Goal: Transaction & Acquisition: Purchase product/service

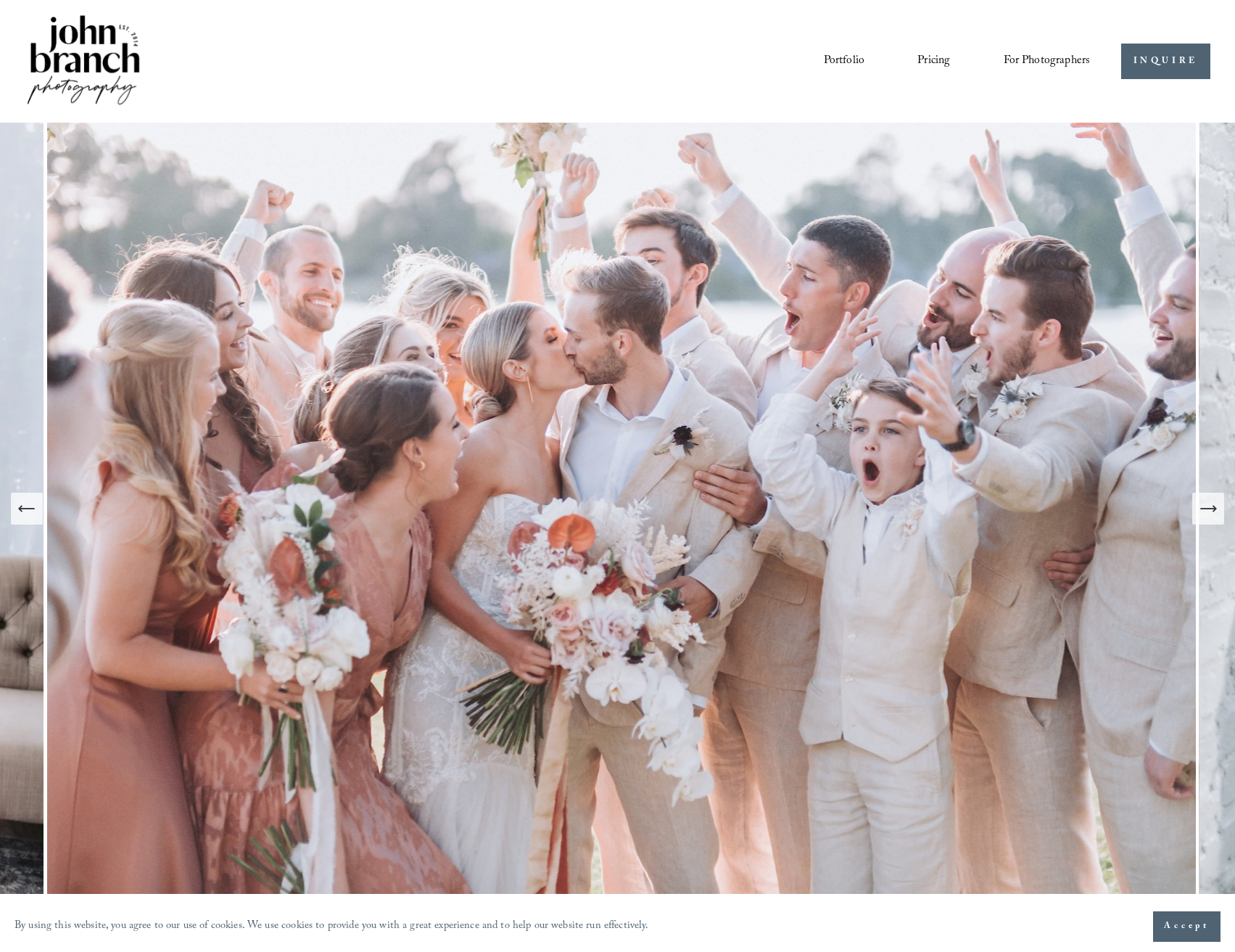
click at [1021, 50] on span "For Photographers" at bounding box center [1047, 61] width 87 height 22
click at [0, 0] on span "Presets" at bounding box center [0, 0] width 0 height 0
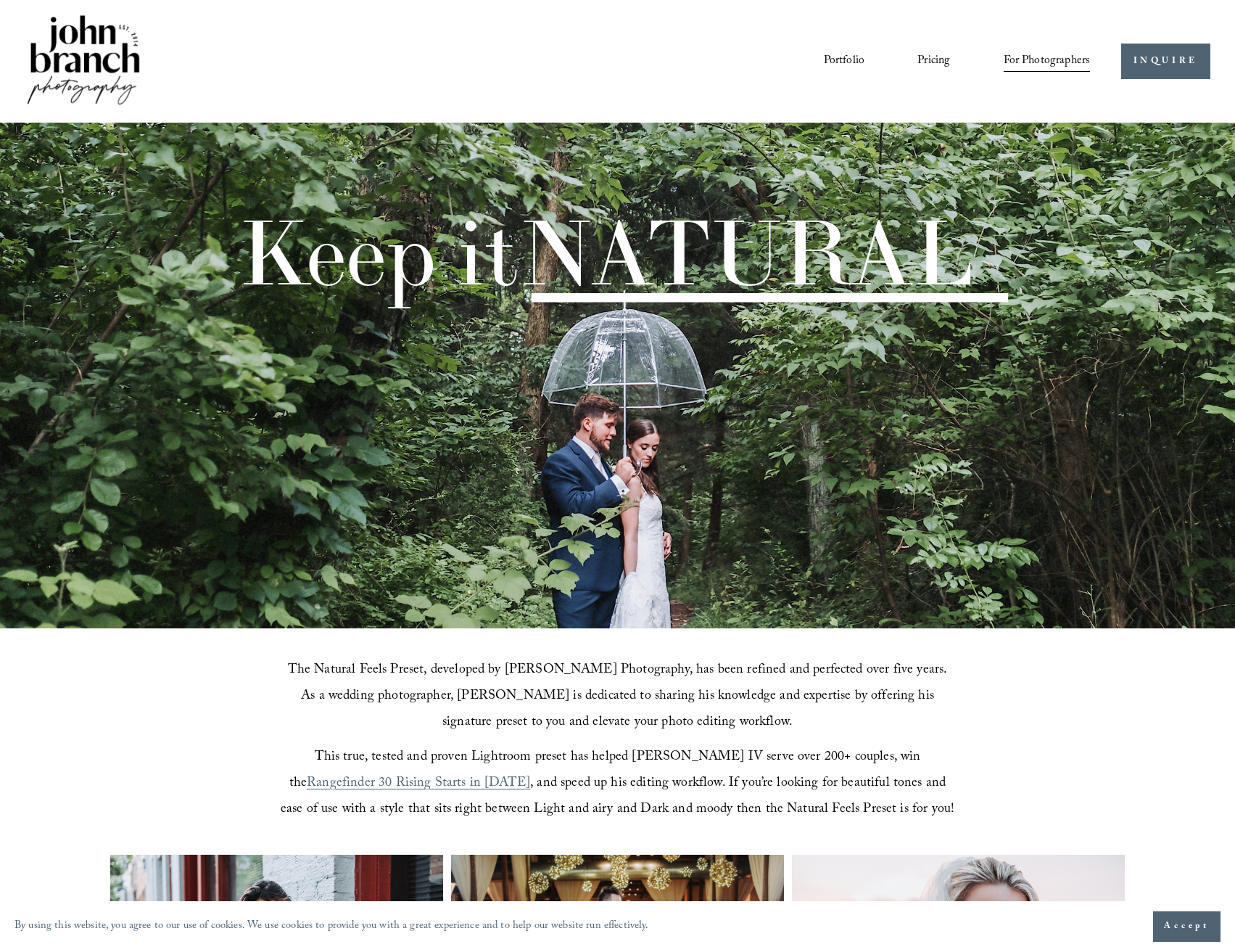
scroll to position [508, 0]
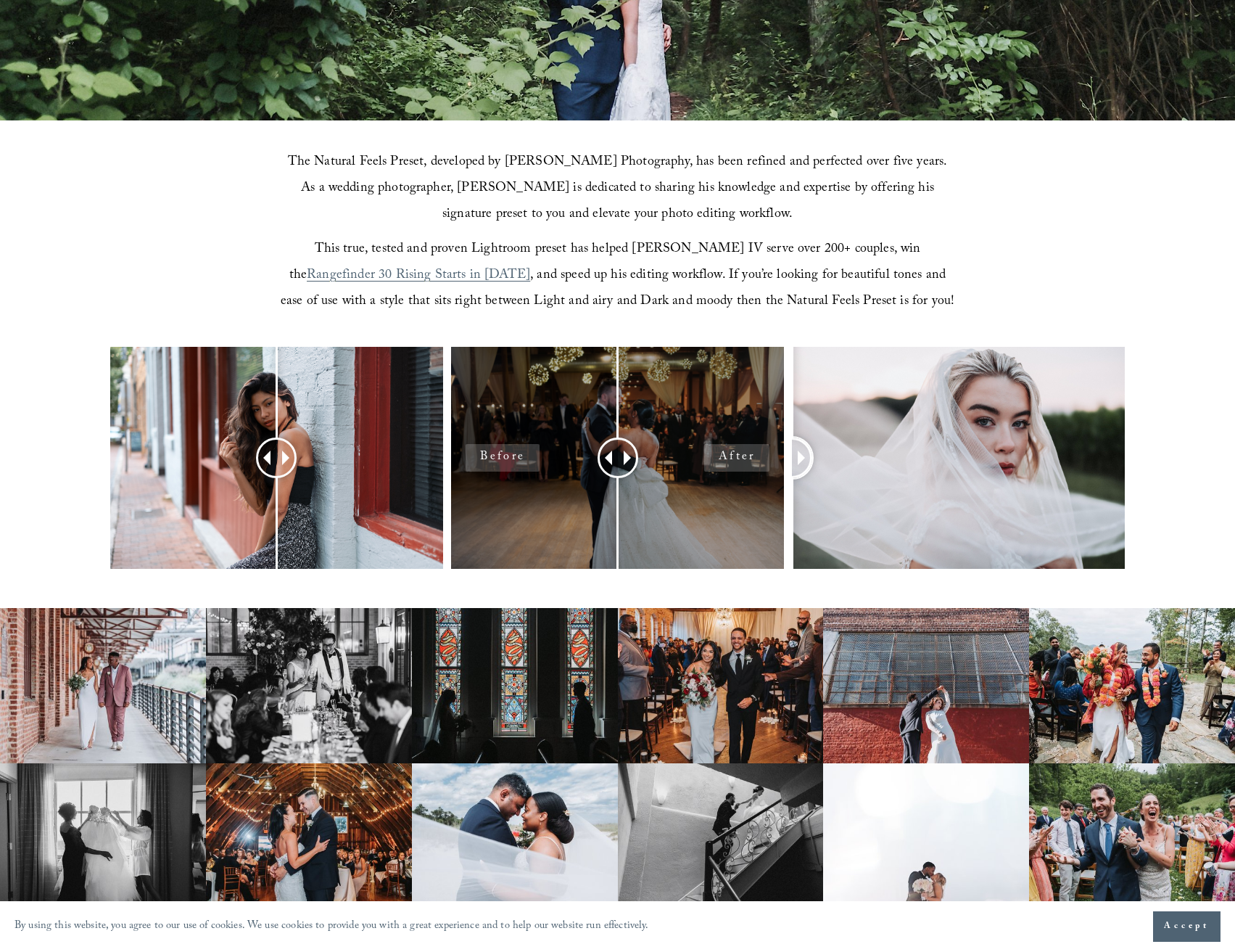
drag, startPoint x: 925, startPoint y: 455, endPoint x: 538, endPoint y: 421, distance: 388.5
click at [538, 421] on div at bounding box center [617, 477] width 1235 height 260
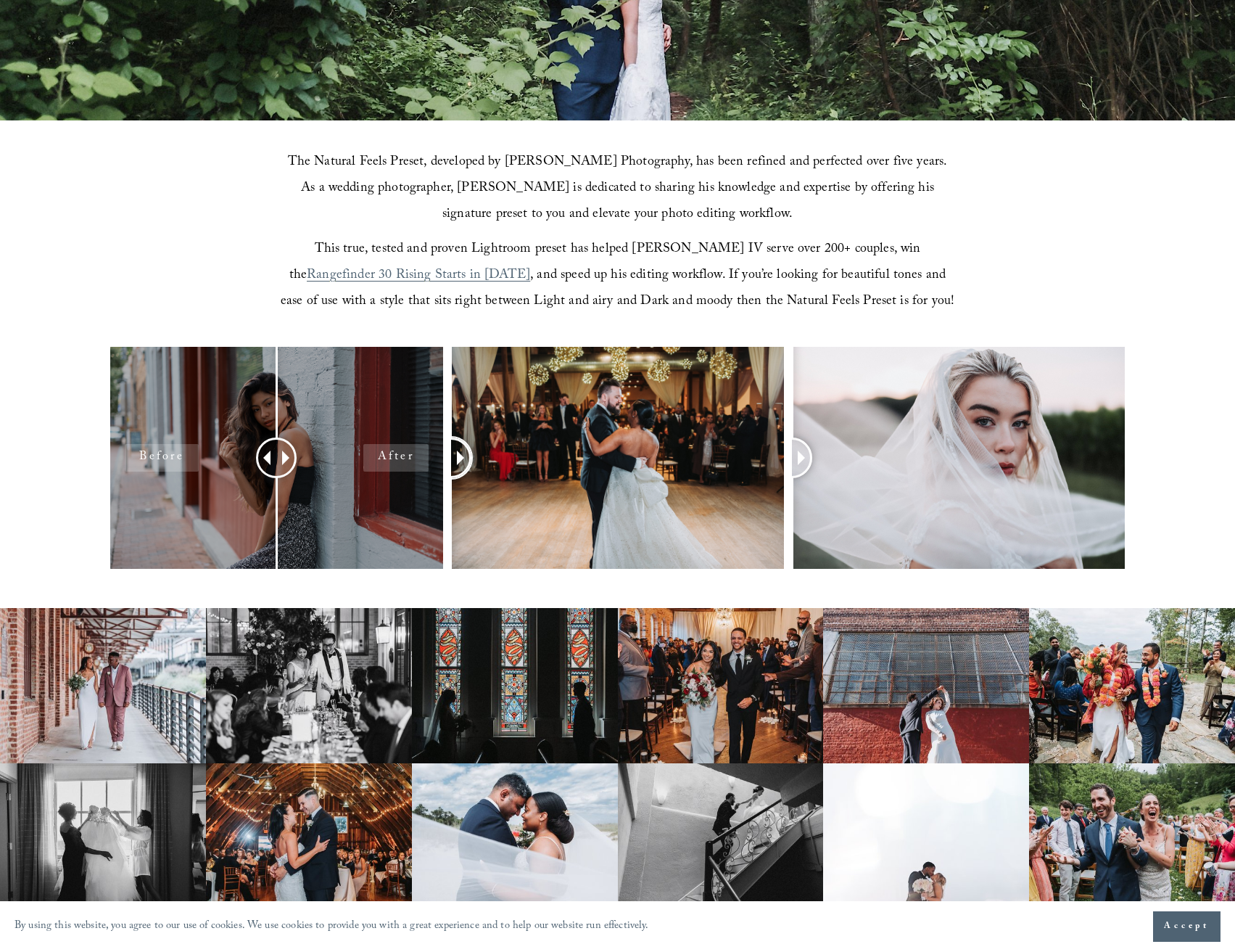
drag, startPoint x: 616, startPoint y: 451, endPoint x: 215, endPoint y: 417, distance: 402.4
click at [215, 417] on div at bounding box center [617, 477] width 1235 height 260
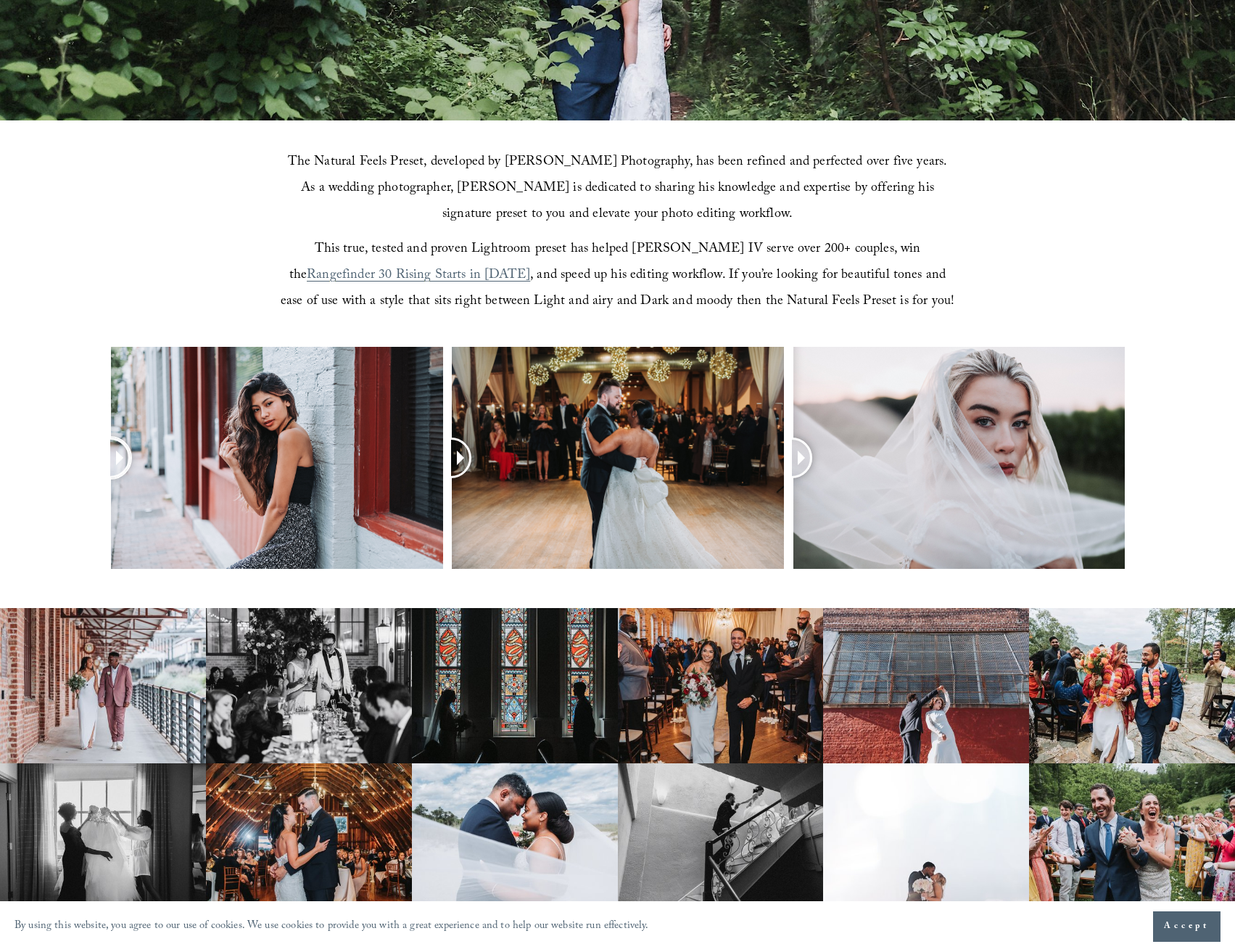
drag, startPoint x: 279, startPoint y: 451, endPoint x: 0, endPoint y: 416, distance: 281.2
click at [0, 416] on div at bounding box center [617, 477] width 1235 height 260
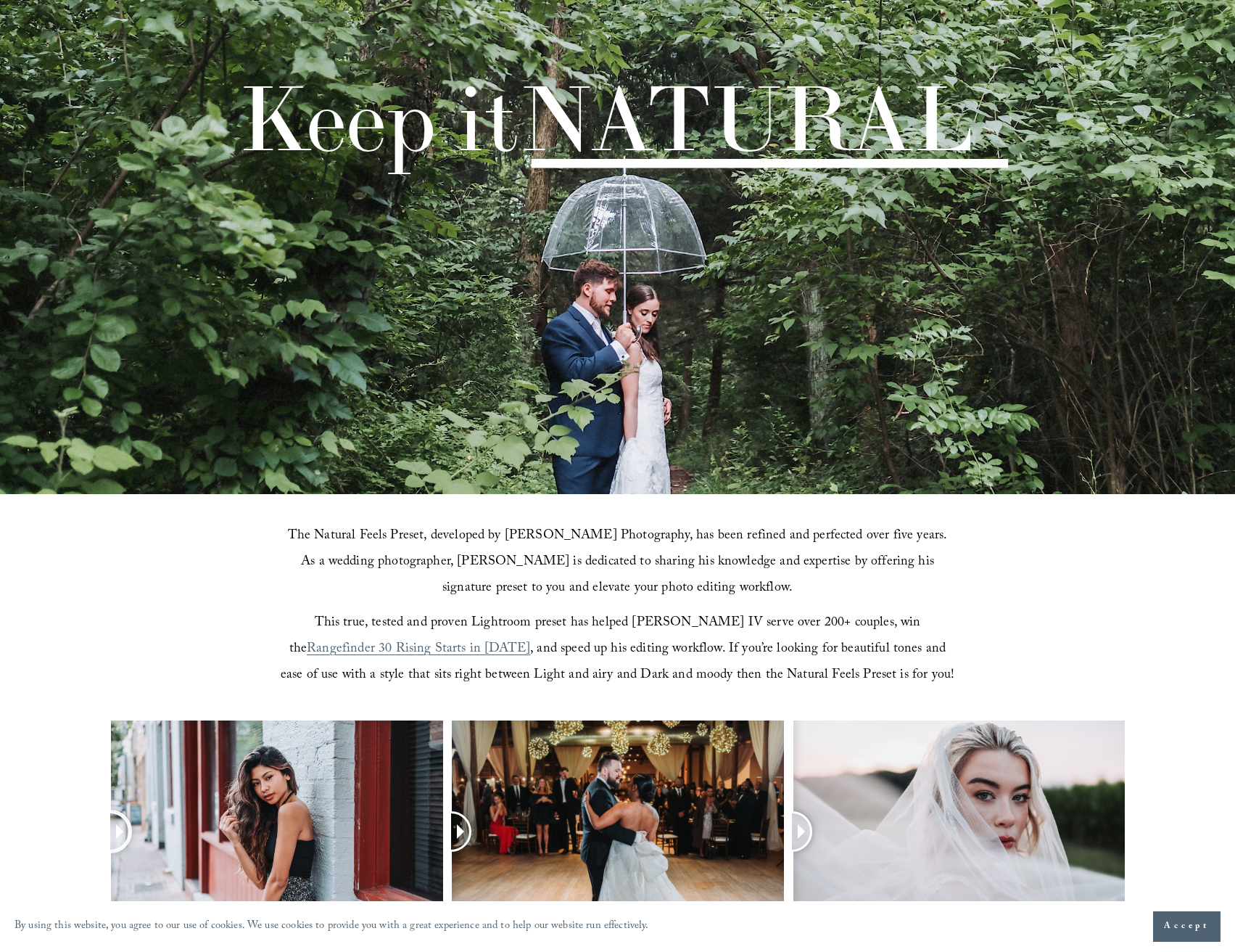
scroll to position [290, 0]
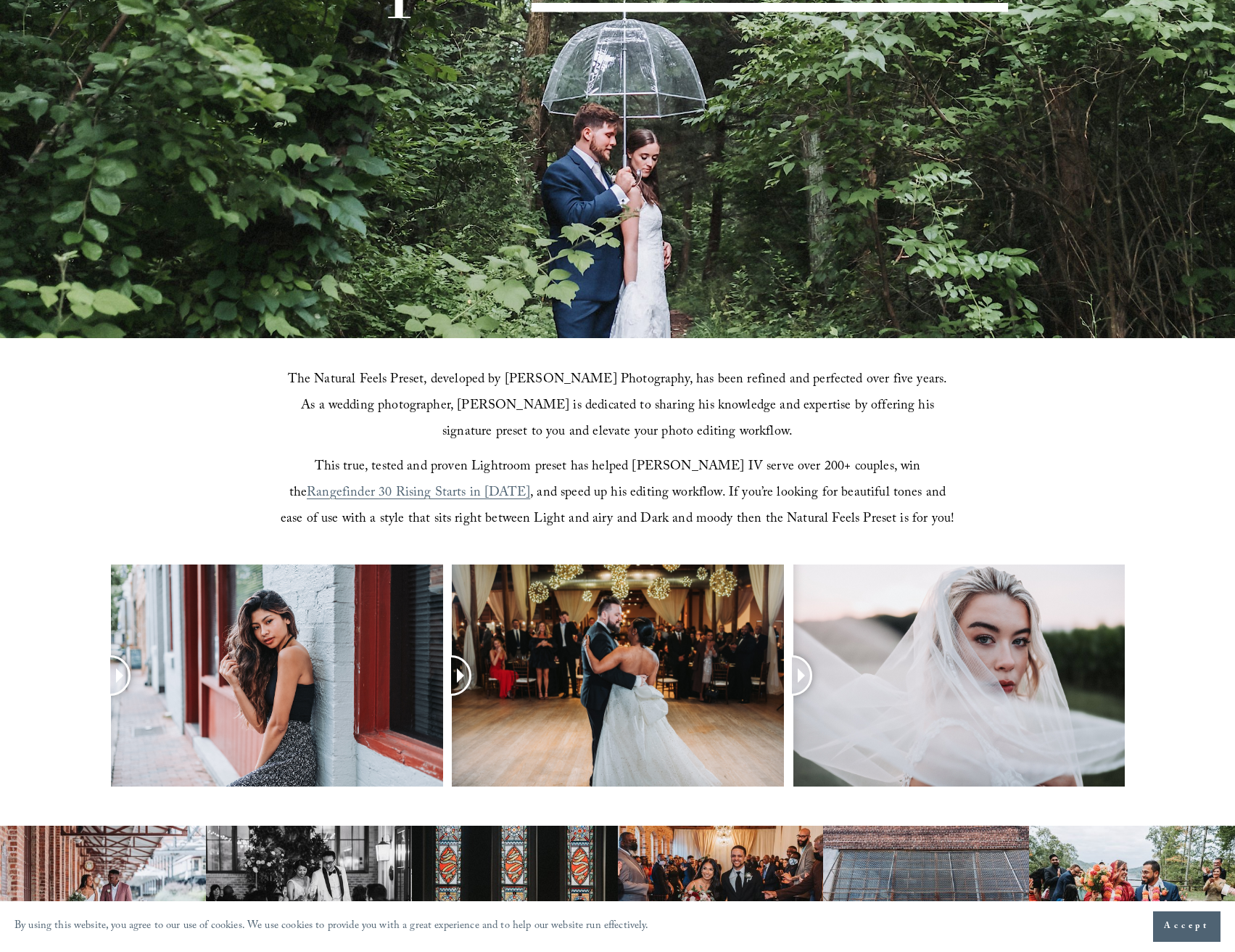
click at [530, 482] on span "Rangefinder 30 Rising Starts in 2021" at bounding box center [418, 493] width 223 height 22
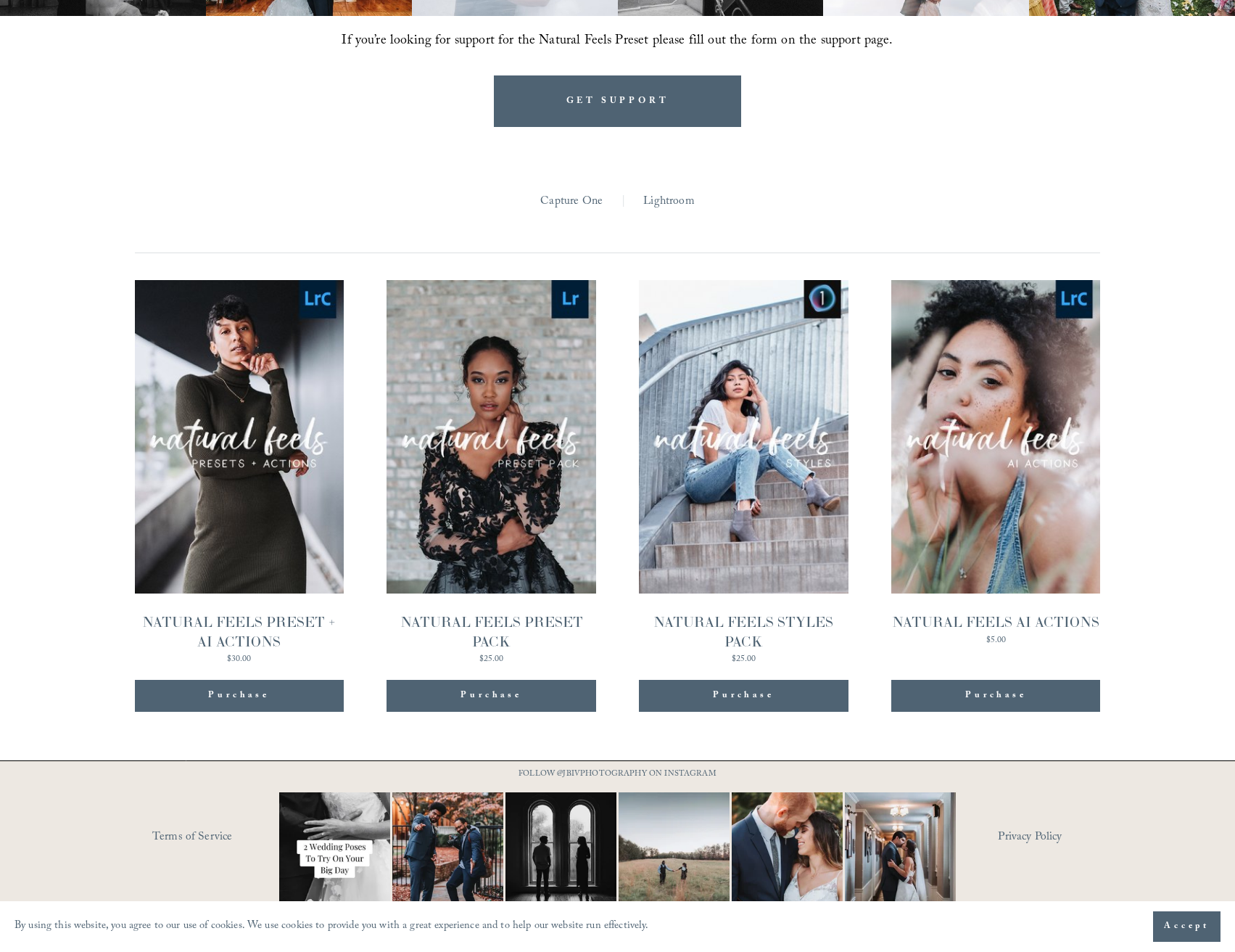
scroll to position [1417, 0]
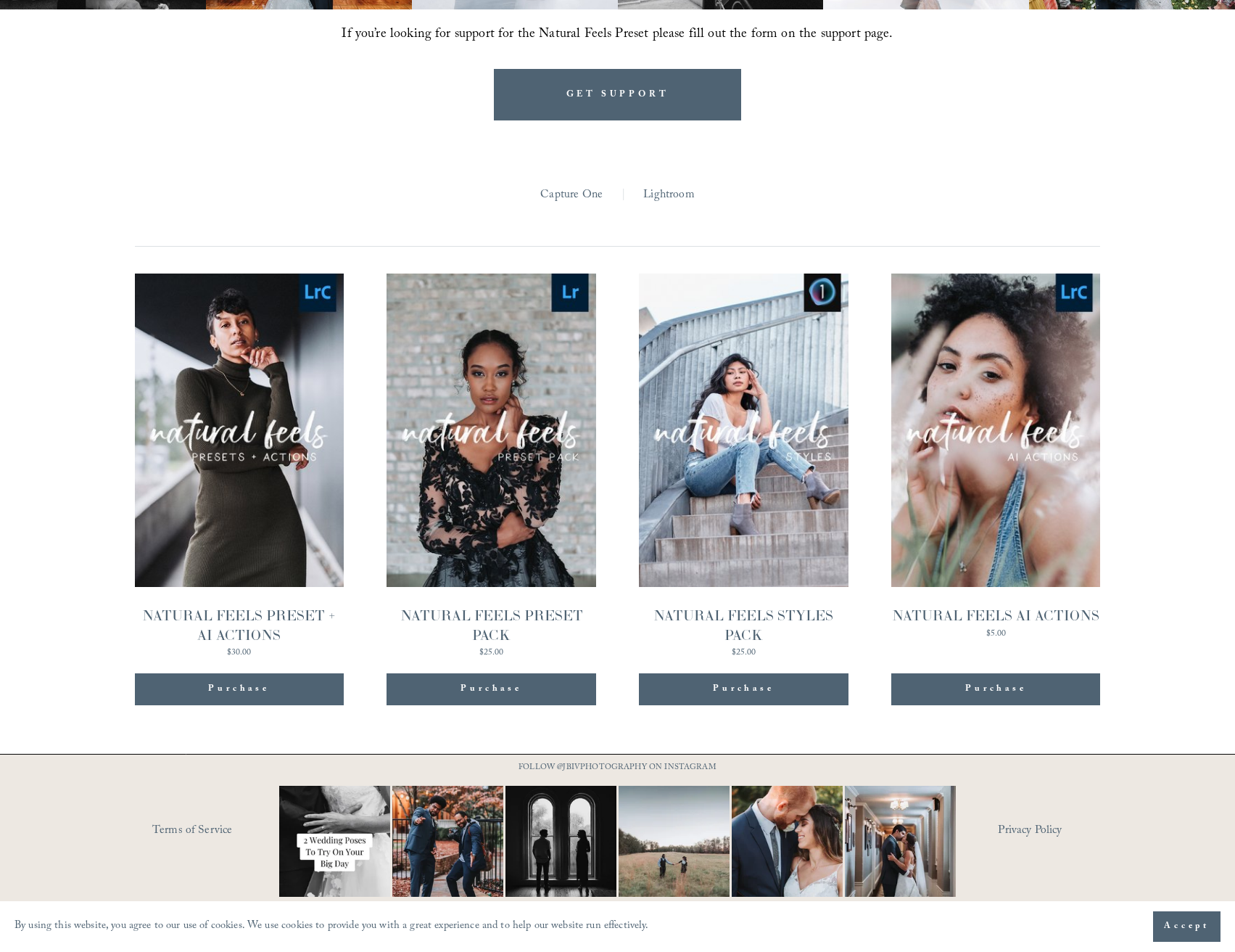
click at [659, 198] on link "Lightroom" at bounding box center [669, 195] width 51 height 22
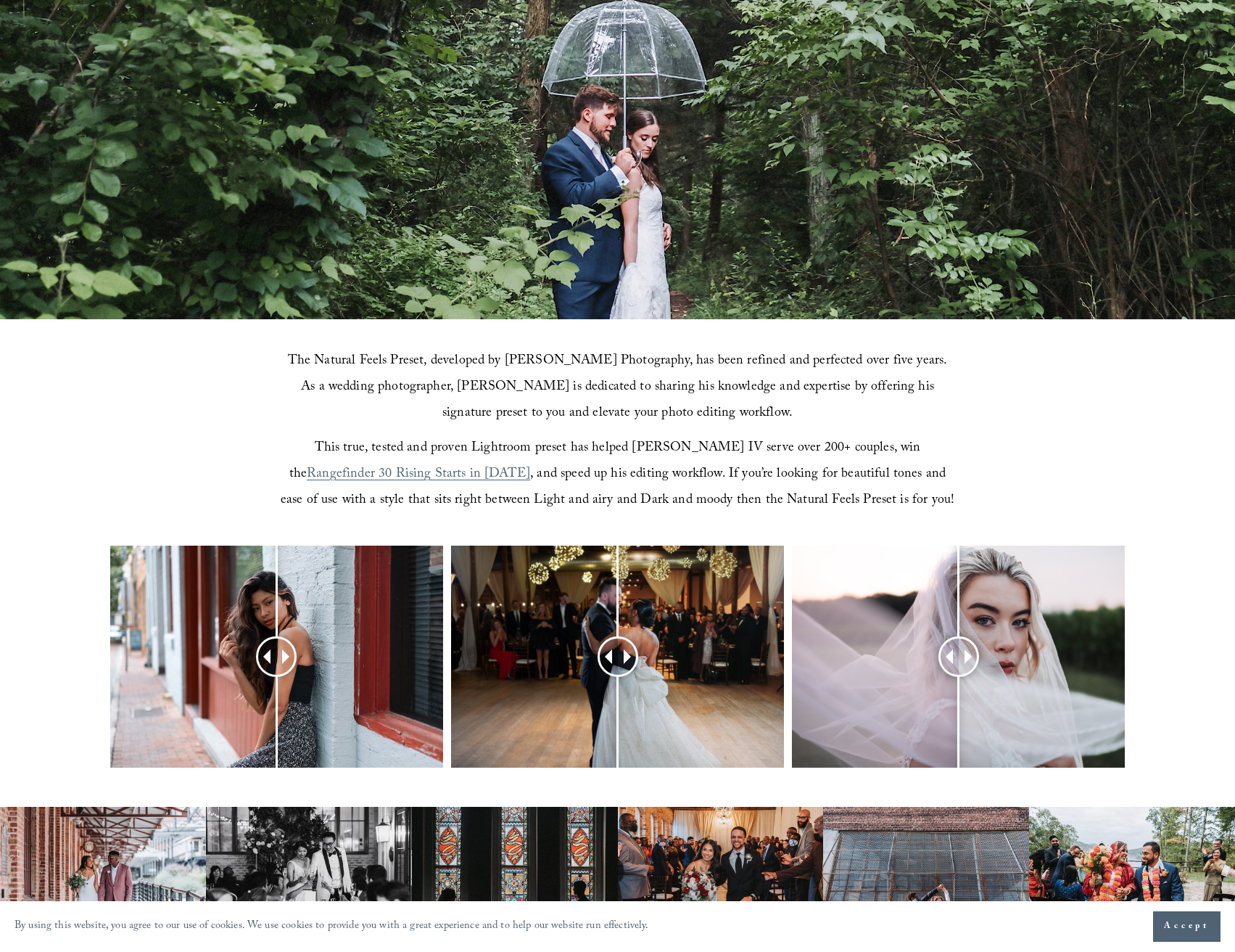
scroll to position [78, 0]
